Goal: Transaction & Acquisition: Download file/media

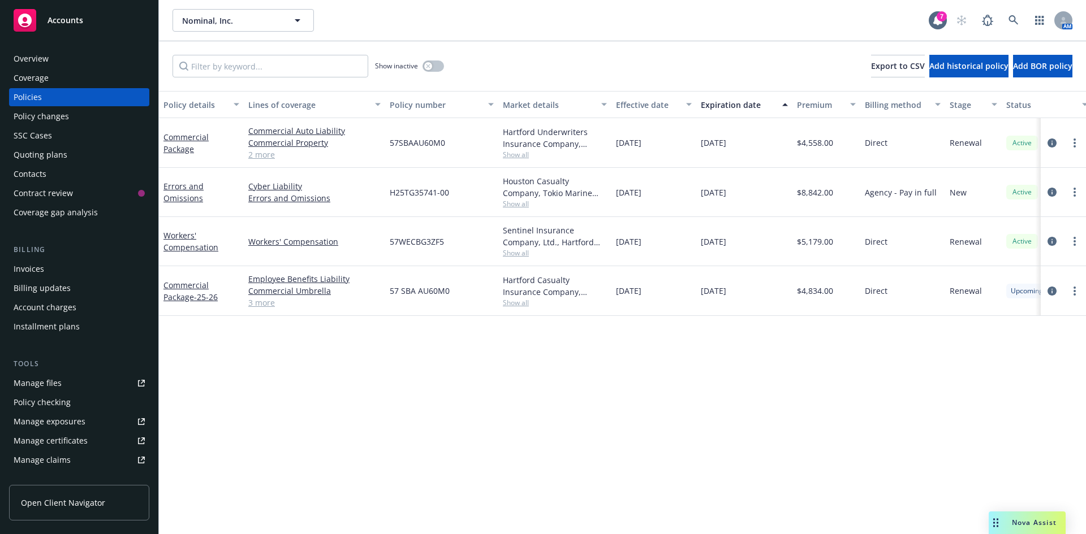
click at [276, 306] on link "3 more" at bounding box center [314, 303] width 132 height 12
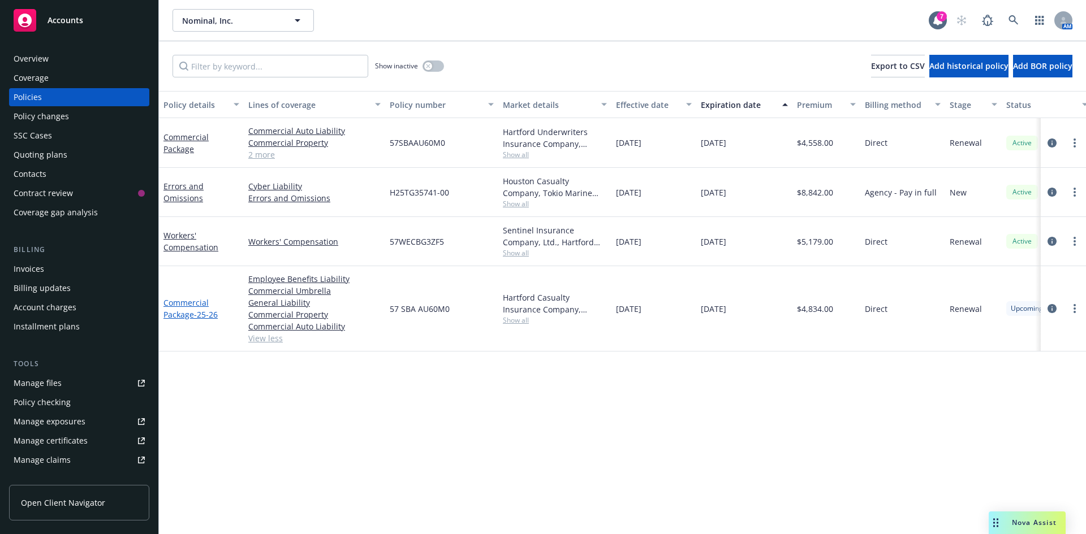
click at [214, 313] on span "- 25-26" at bounding box center [206, 314] width 24 height 11
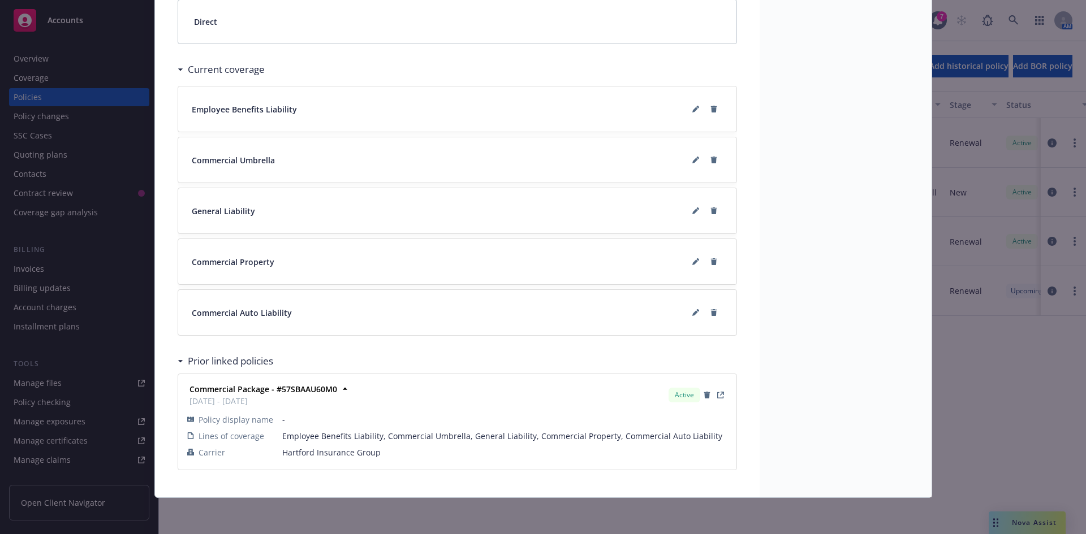
scroll to position [809, 0]
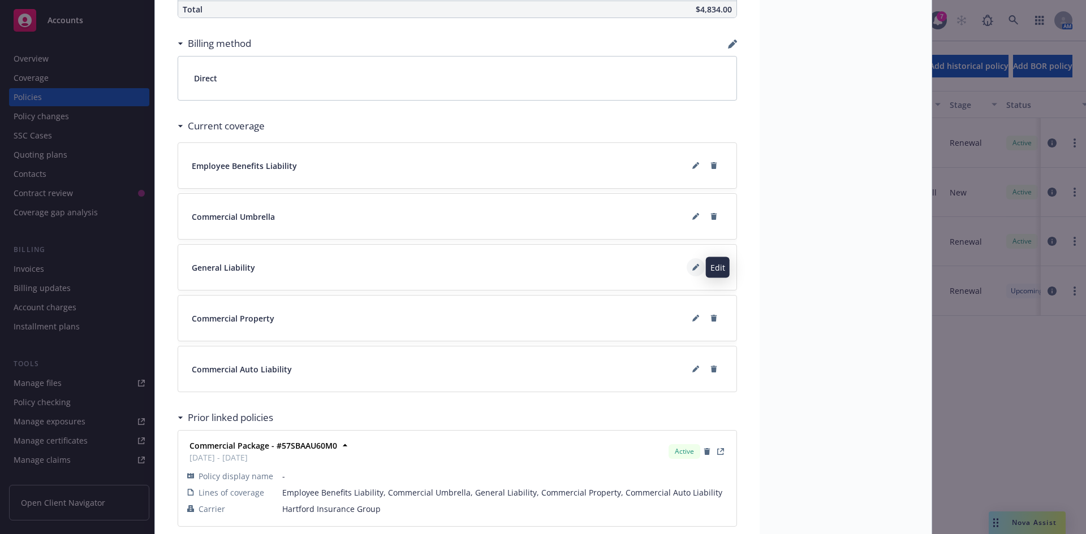
click at [692, 266] on icon at bounding box center [695, 267] width 7 height 7
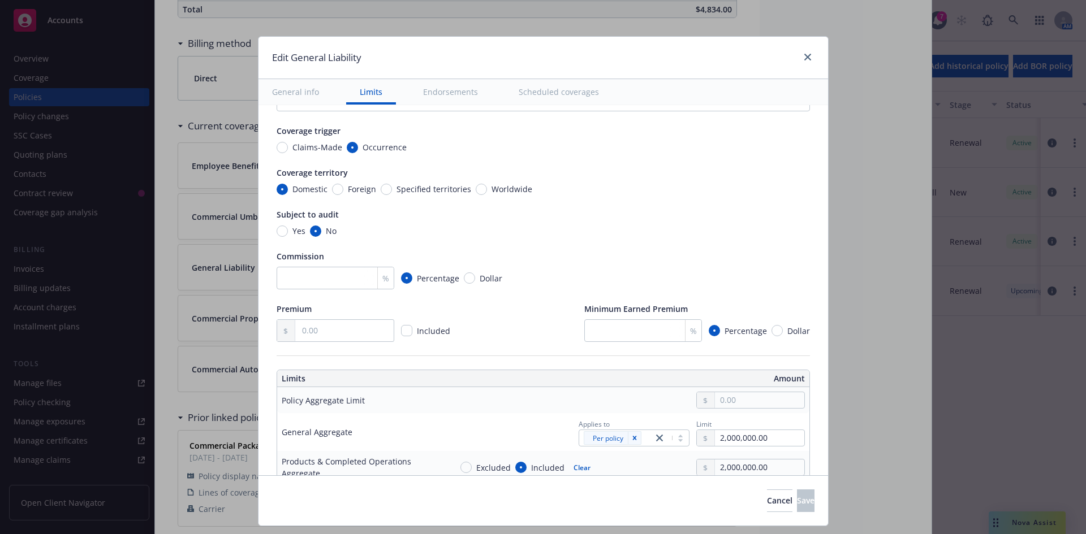
scroll to position [0, 0]
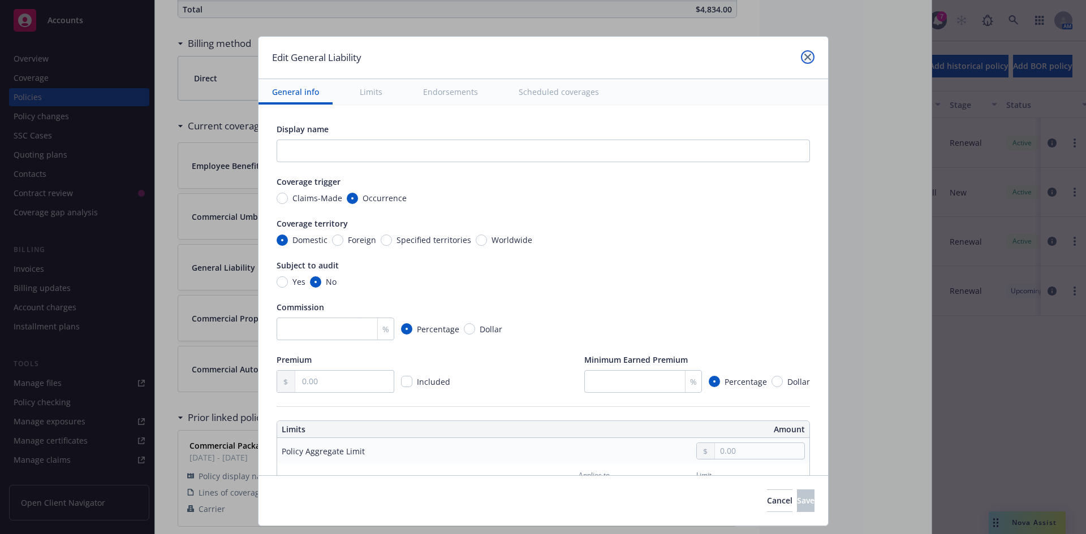
click at [803, 60] on link "close" at bounding box center [808, 57] width 14 height 14
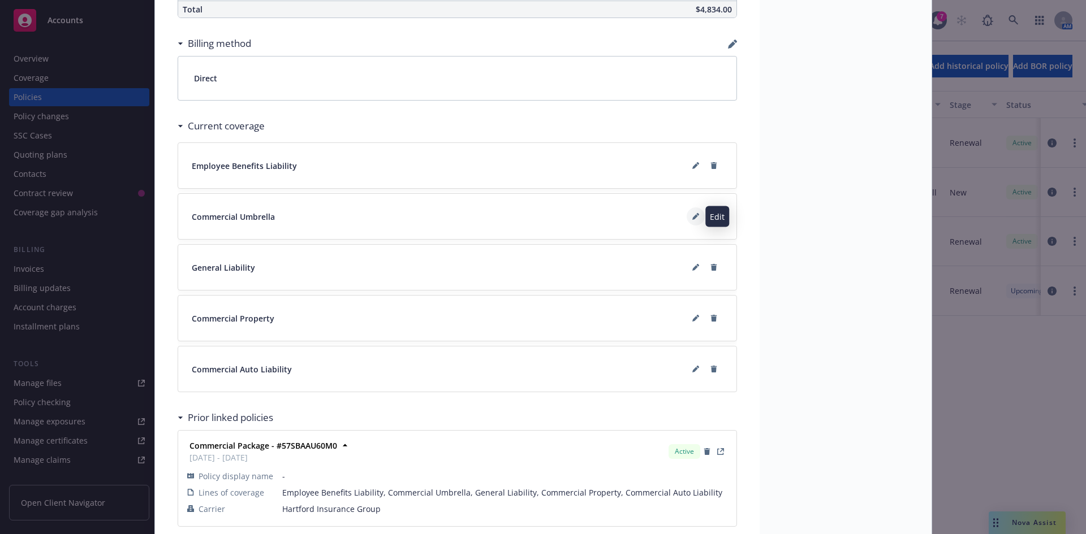
click at [692, 218] on icon at bounding box center [695, 218] width 6 height 6
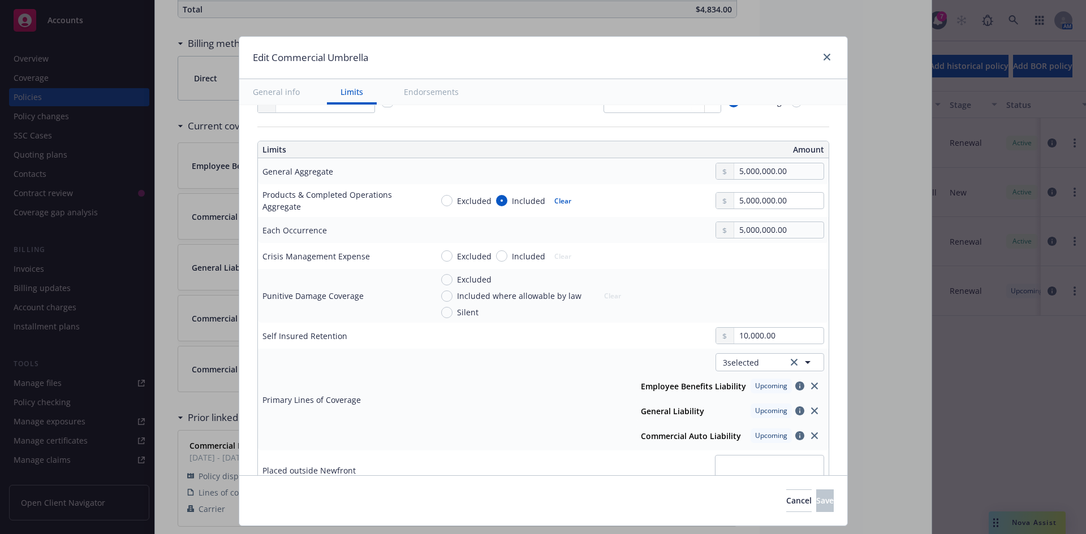
scroll to position [283, 0]
type textarea "x"
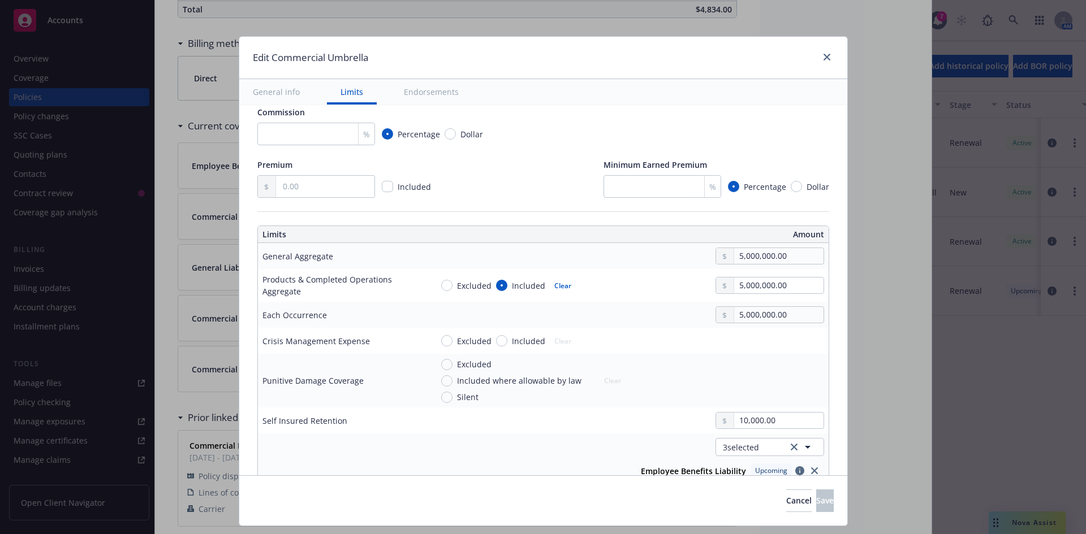
scroll to position [57, 0]
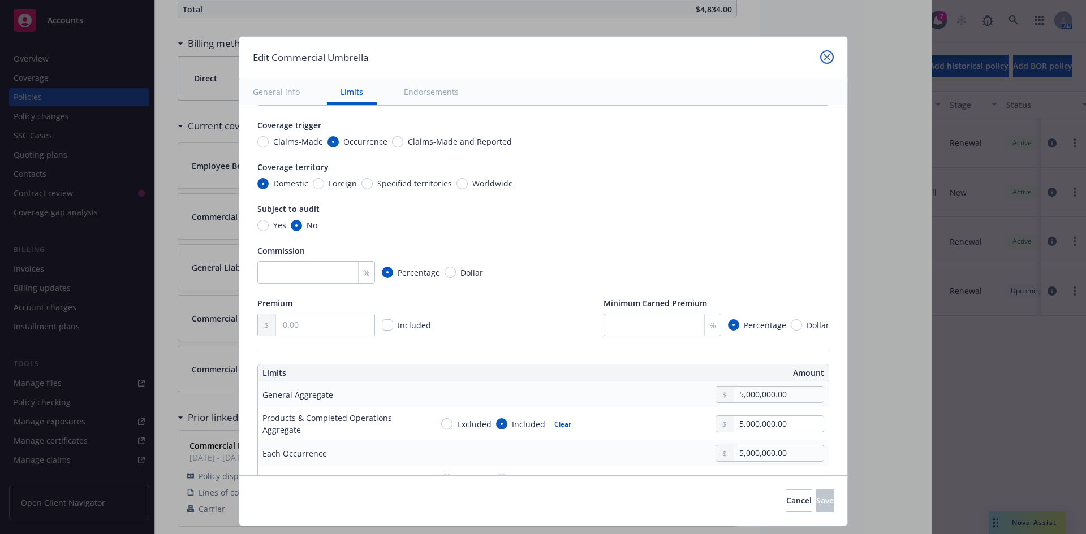
click at [820, 54] on link "close" at bounding box center [827, 57] width 14 height 14
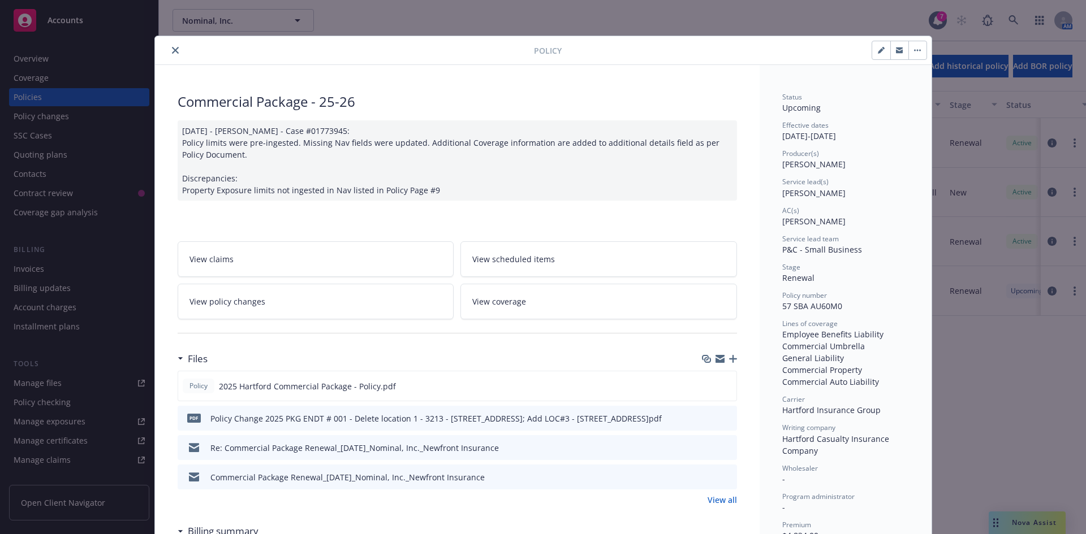
scroll to position [0, 0]
click at [171, 46] on button "close" at bounding box center [175, 51] width 14 height 14
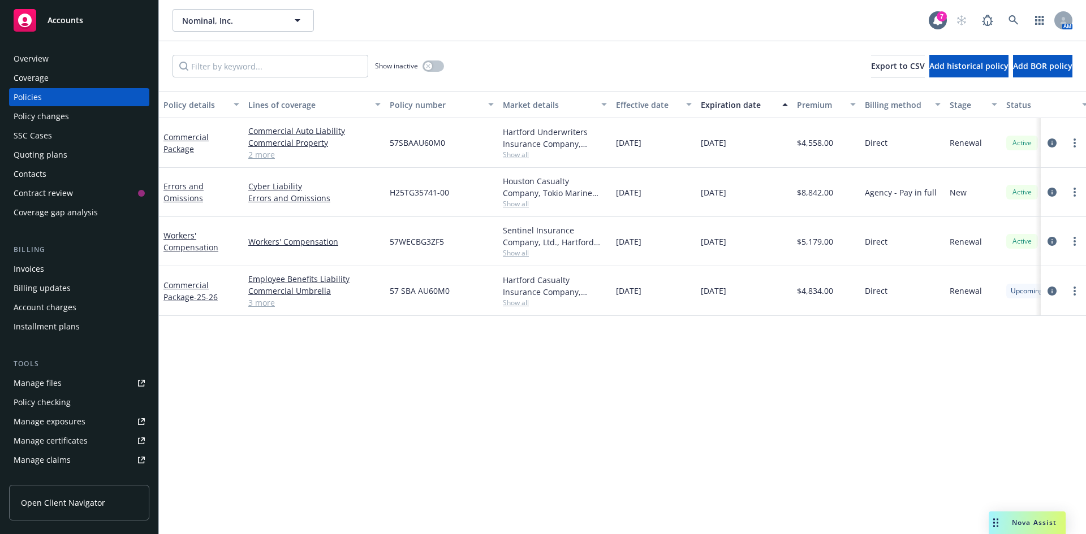
click at [82, 437] on div "Manage certificates" at bounding box center [51, 441] width 74 height 18
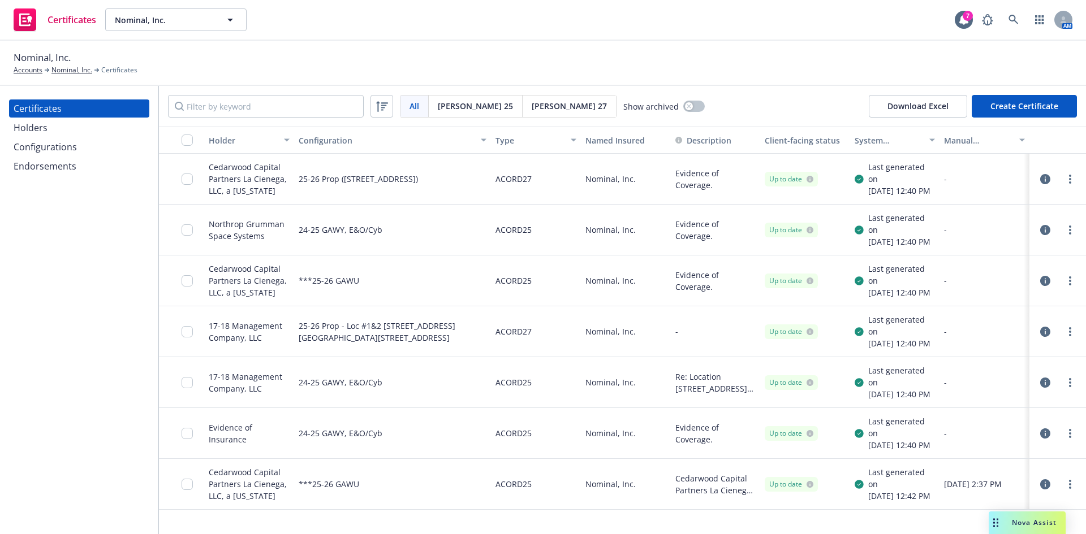
click at [82, 170] on div "Endorsements" at bounding box center [79, 166] width 131 height 18
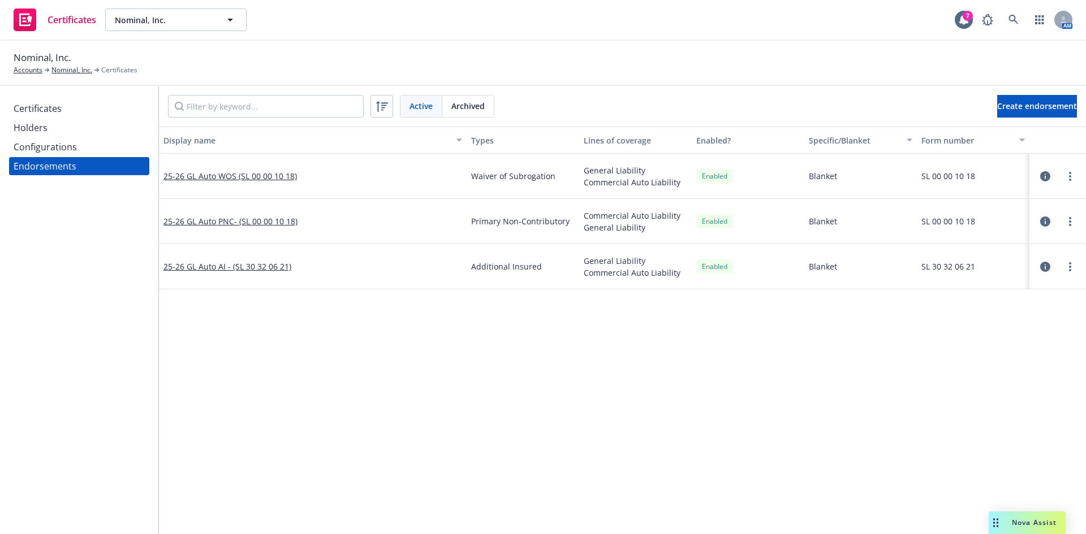
click at [74, 112] on div "Certificates" at bounding box center [79, 109] width 131 height 18
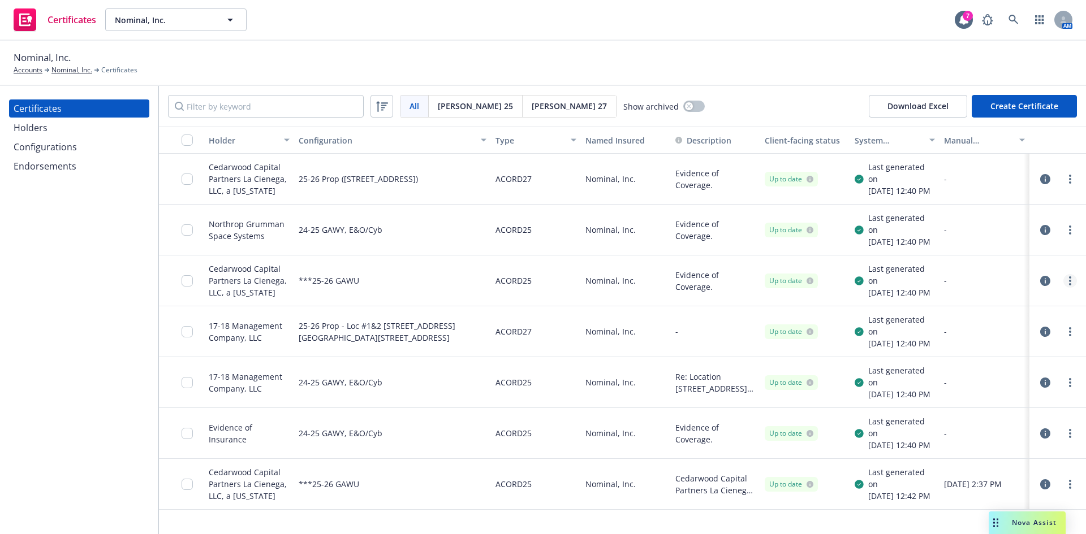
click at [1069, 279] on icon "more" at bounding box center [1070, 280] width 2 height 9
click at [49, 461] on div "Certificates Holders Configurations Endorsements" at bounding box center [79, 310] width 158 height 448
click at [188, 142] on input "checkbox" at bounding box center [186, 140] width 11 height 11
click at [495, 508] on div "Download certificates" at bounding box center [477, 508] width 89 height 21
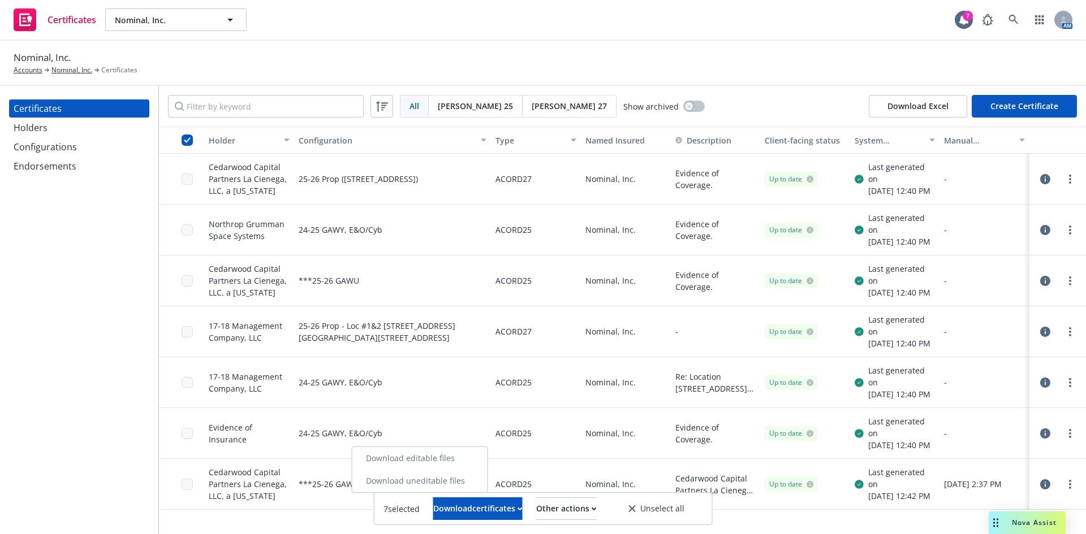
click at [473, 483] on link "Download uneditable files" at bounding box center [419, 481] width 135 height 23
